Goal: Task Accomplishment & Management: Manage account settings

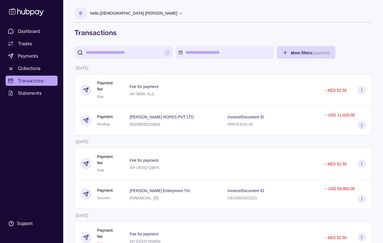
click at [146, 13] on p "Hello, [DEMOGRAPHIC_DATA] [PERSON_NAME]" at bounding box center [133, 13] width 87 height 6
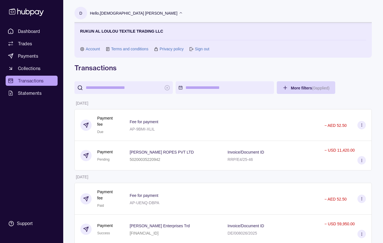
click at [204, 47] on link "Sign out" at bounding box center [202, 49] width 14 height 6
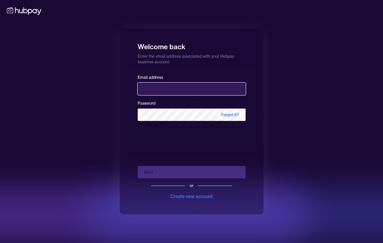
click at [207, 90] on input "email" at bounding box center [192, 89] width 108 height 12
type input "**********"
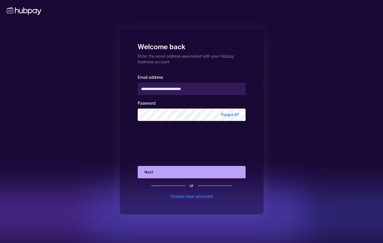
click at [166, 169] on button "Next" at bounding box center [192, 172] width 108 height 12
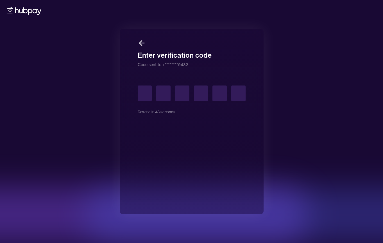
type input "*"
